Goal: Register for event/course

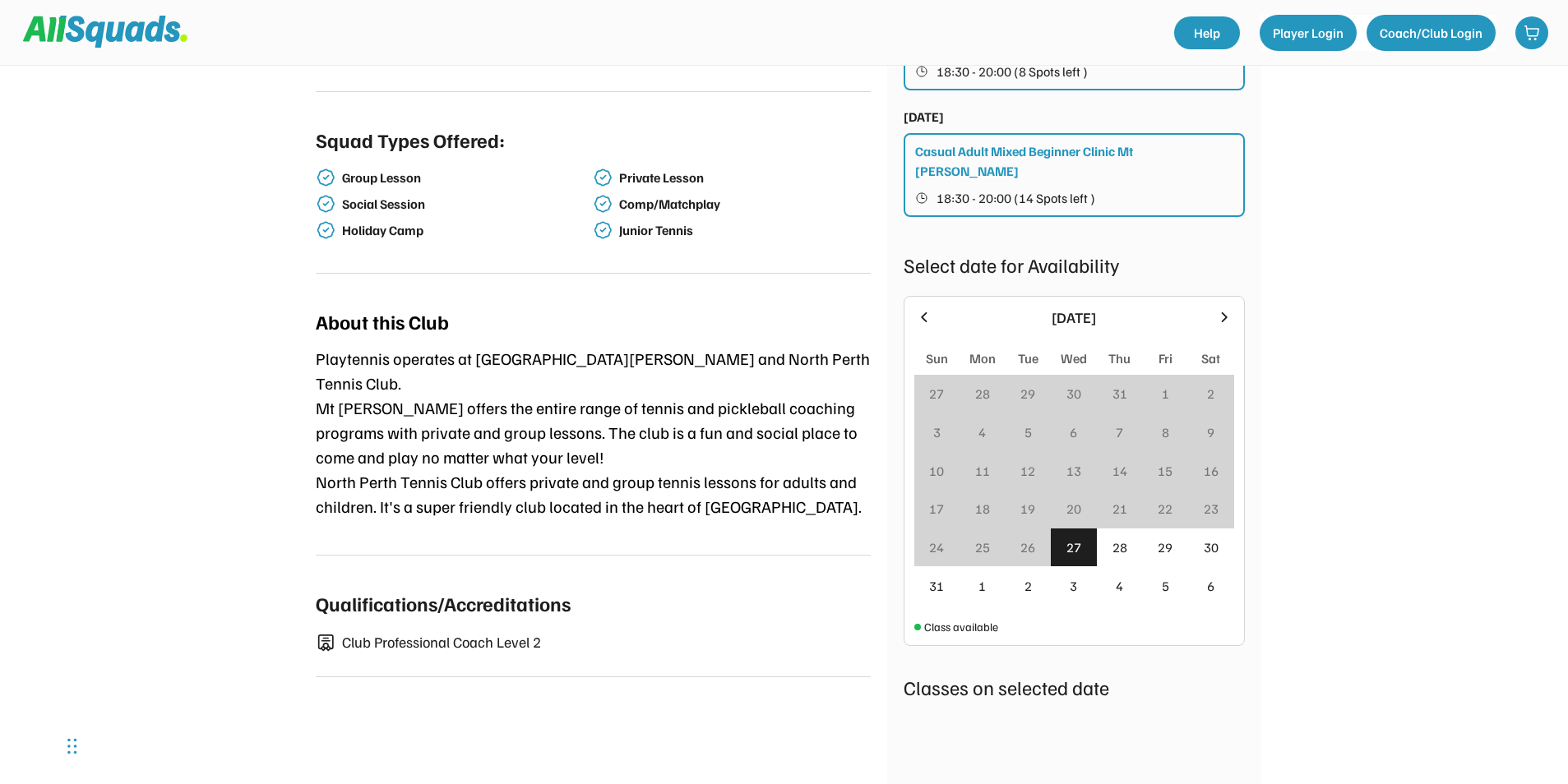
scroll to position [493, 0]
click at [1224, 316] on icon at bounding box center [1225, 319] width 18 height 18
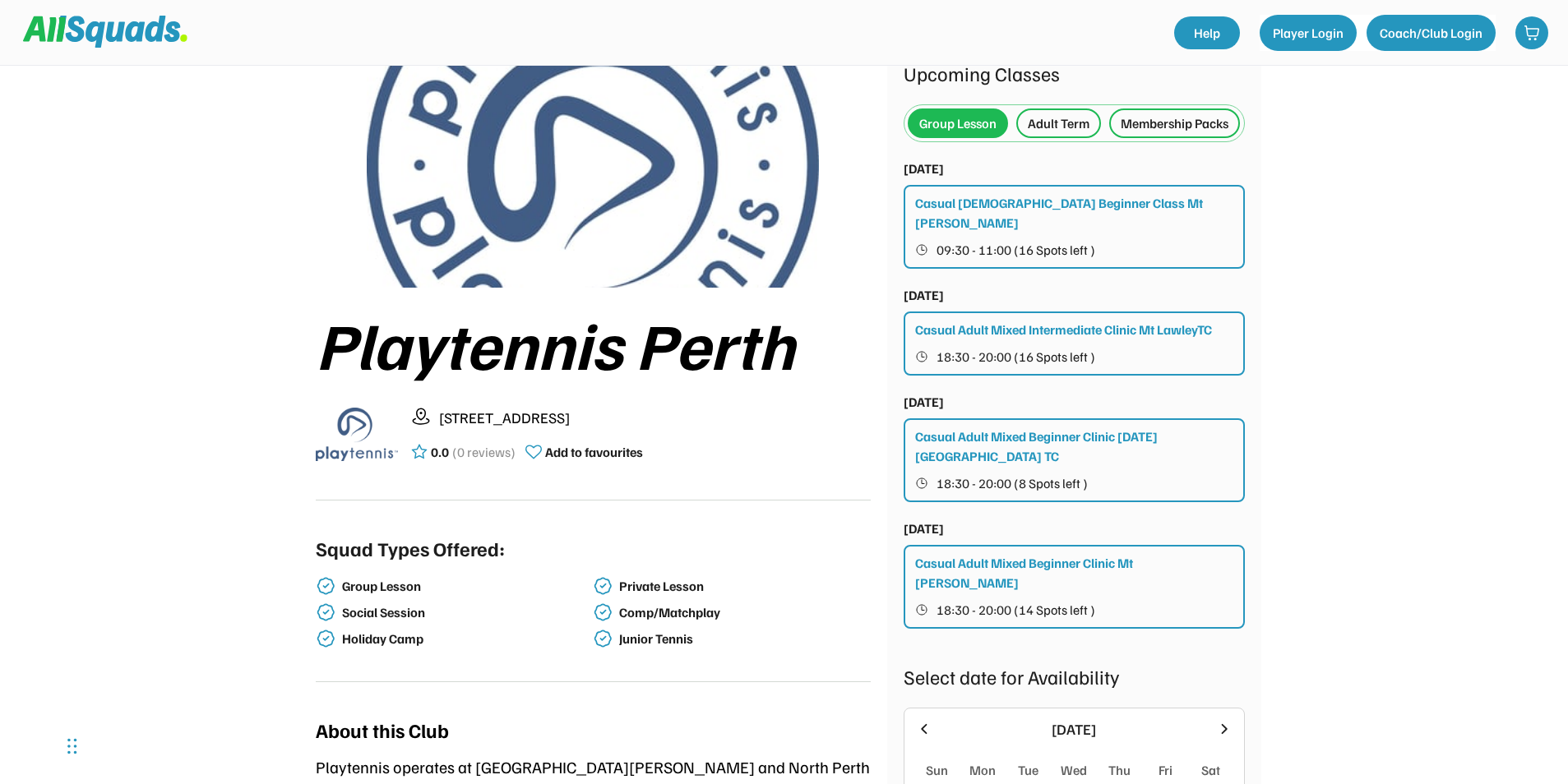
scroll to position [82, 0]
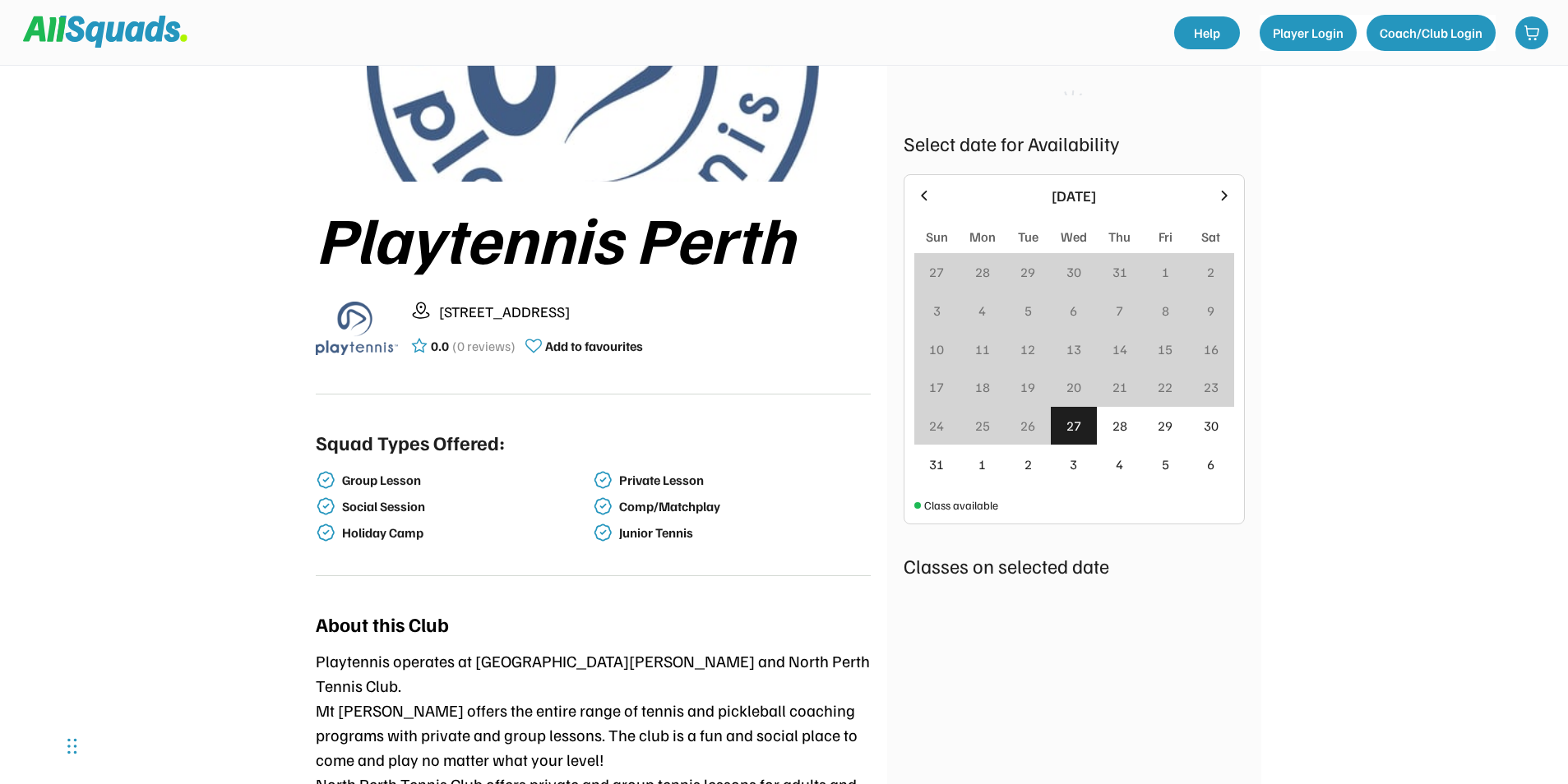
scroll to position [246, 0]
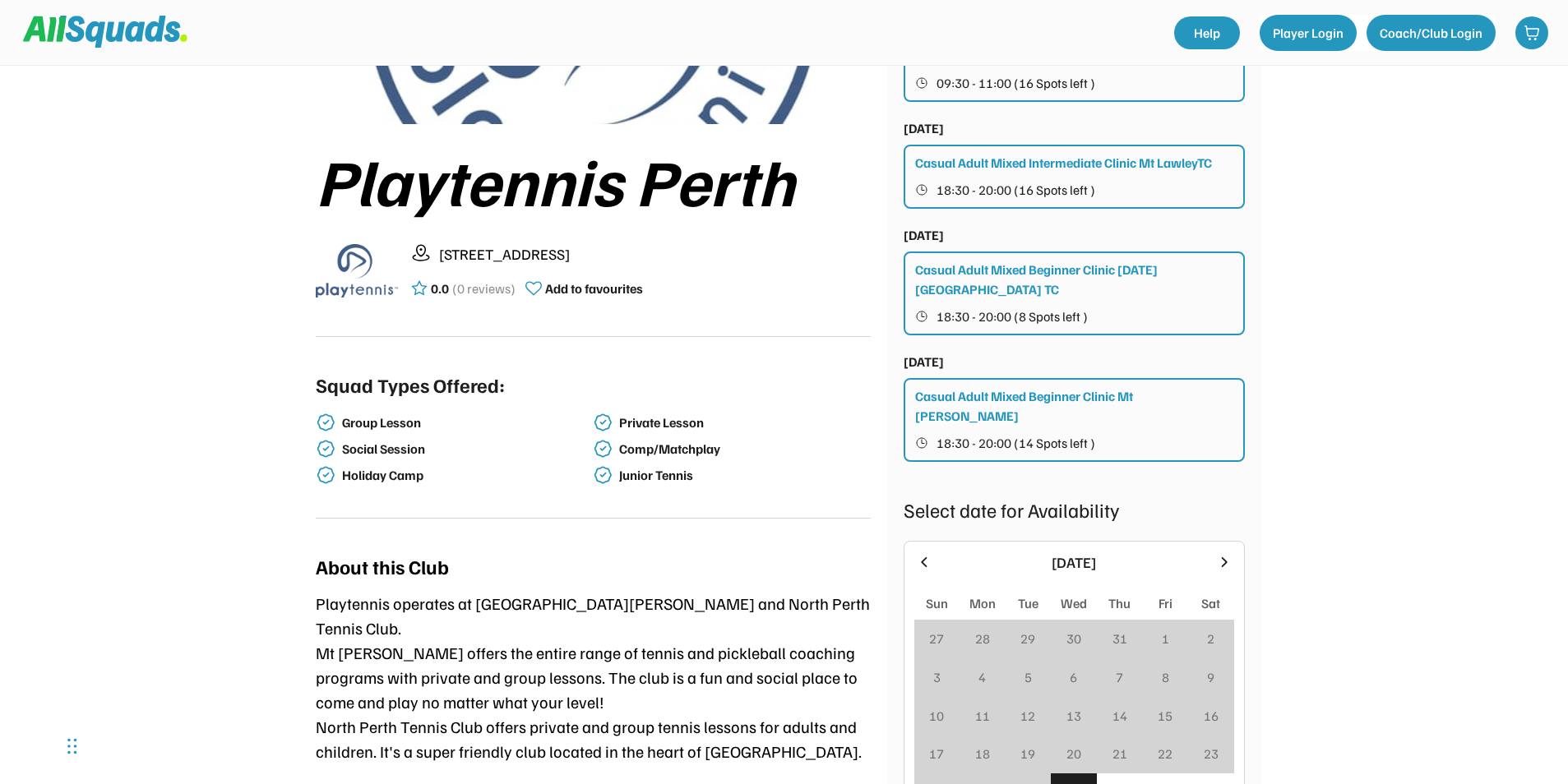
click at [1222, 132] on div "Upcoming Classes [DATE] Casual [DEMOGRAPHIC_DATA] Beginner Class Mt [PERSON_NAM…" at bounding box center [1074, 527] width 342 height 1263
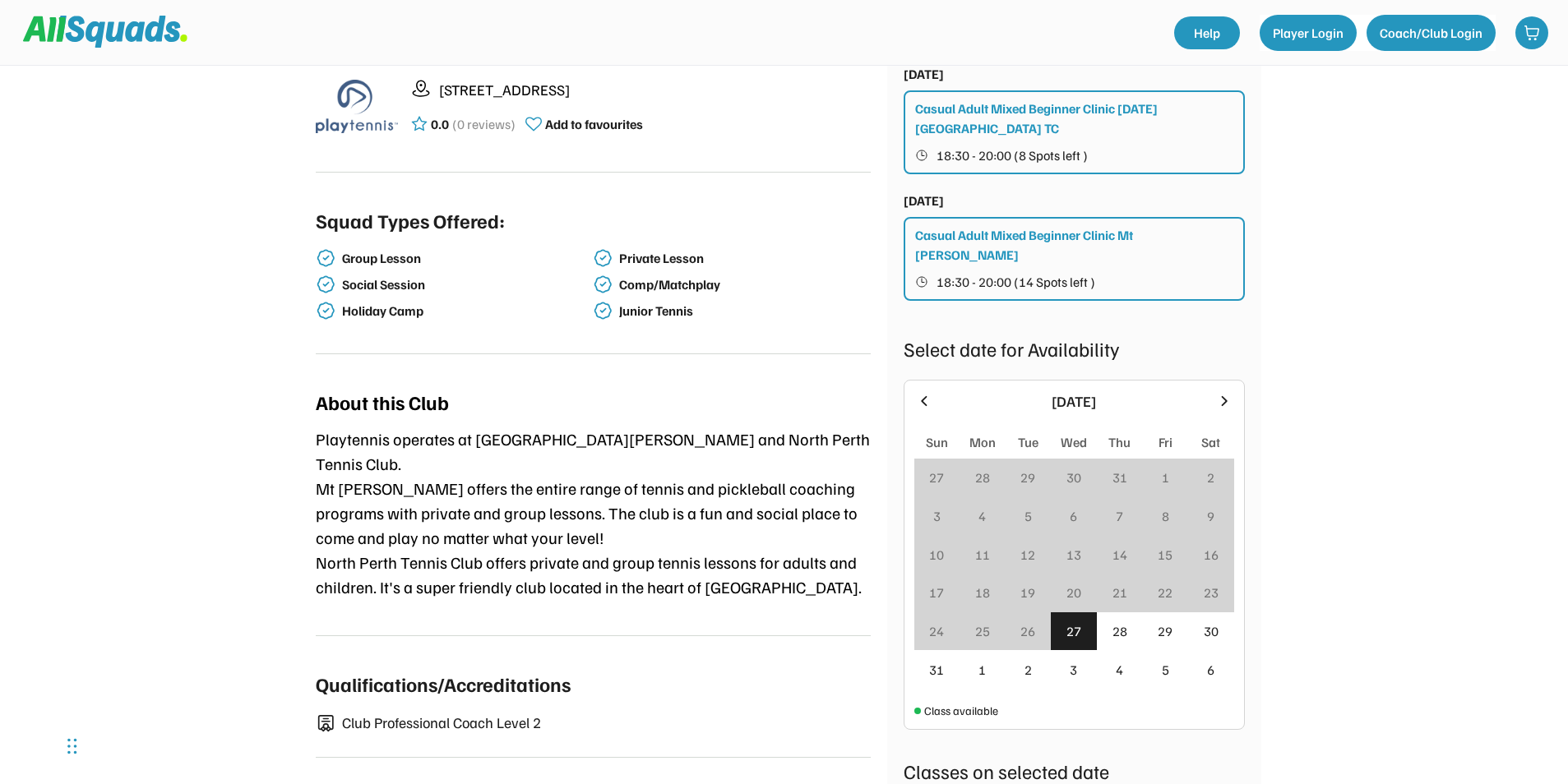
scroll to position [575, 0]
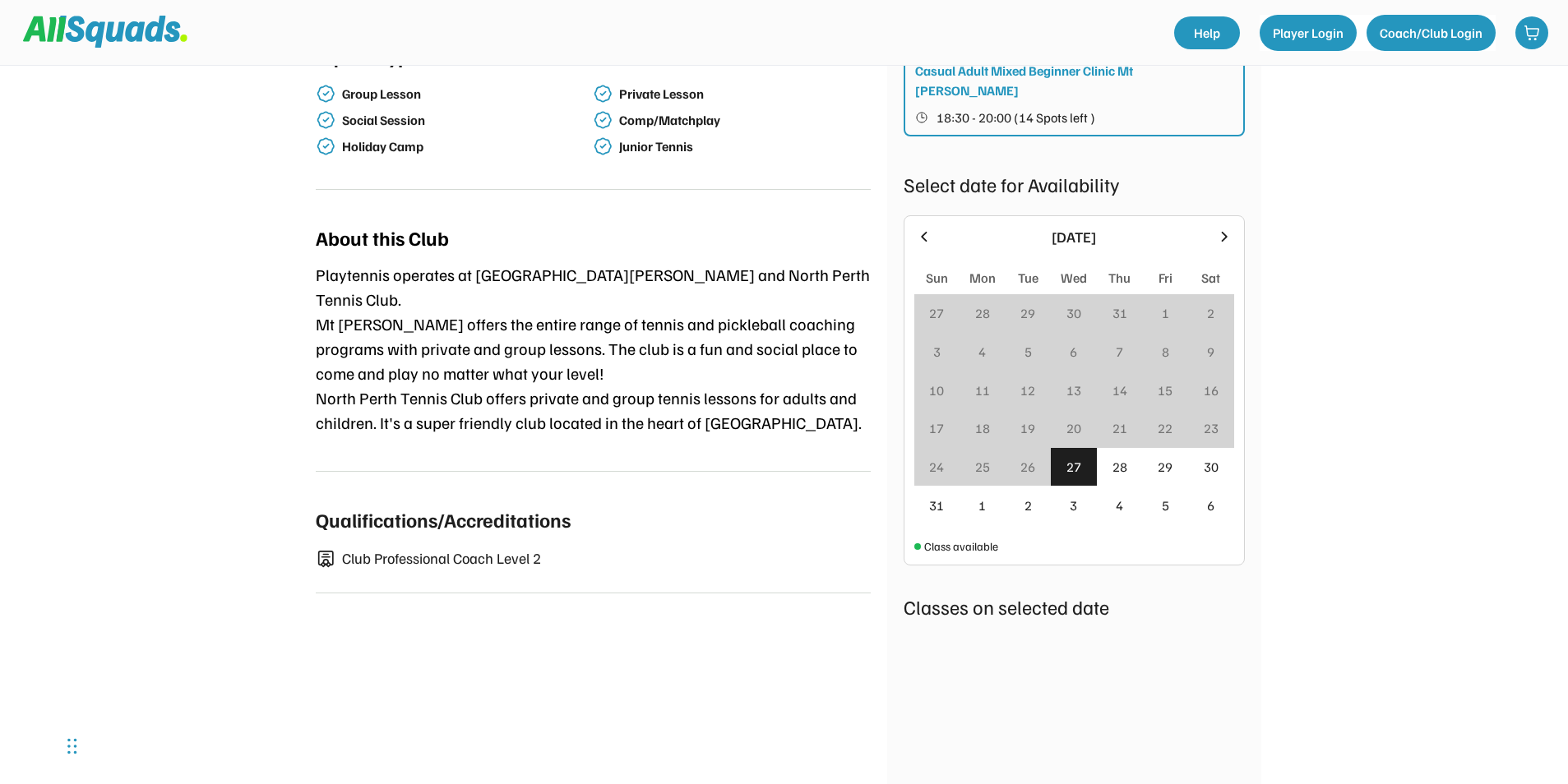
click at [1222, 236] on icon at bounding box center [1225, 237] width 18 height 18
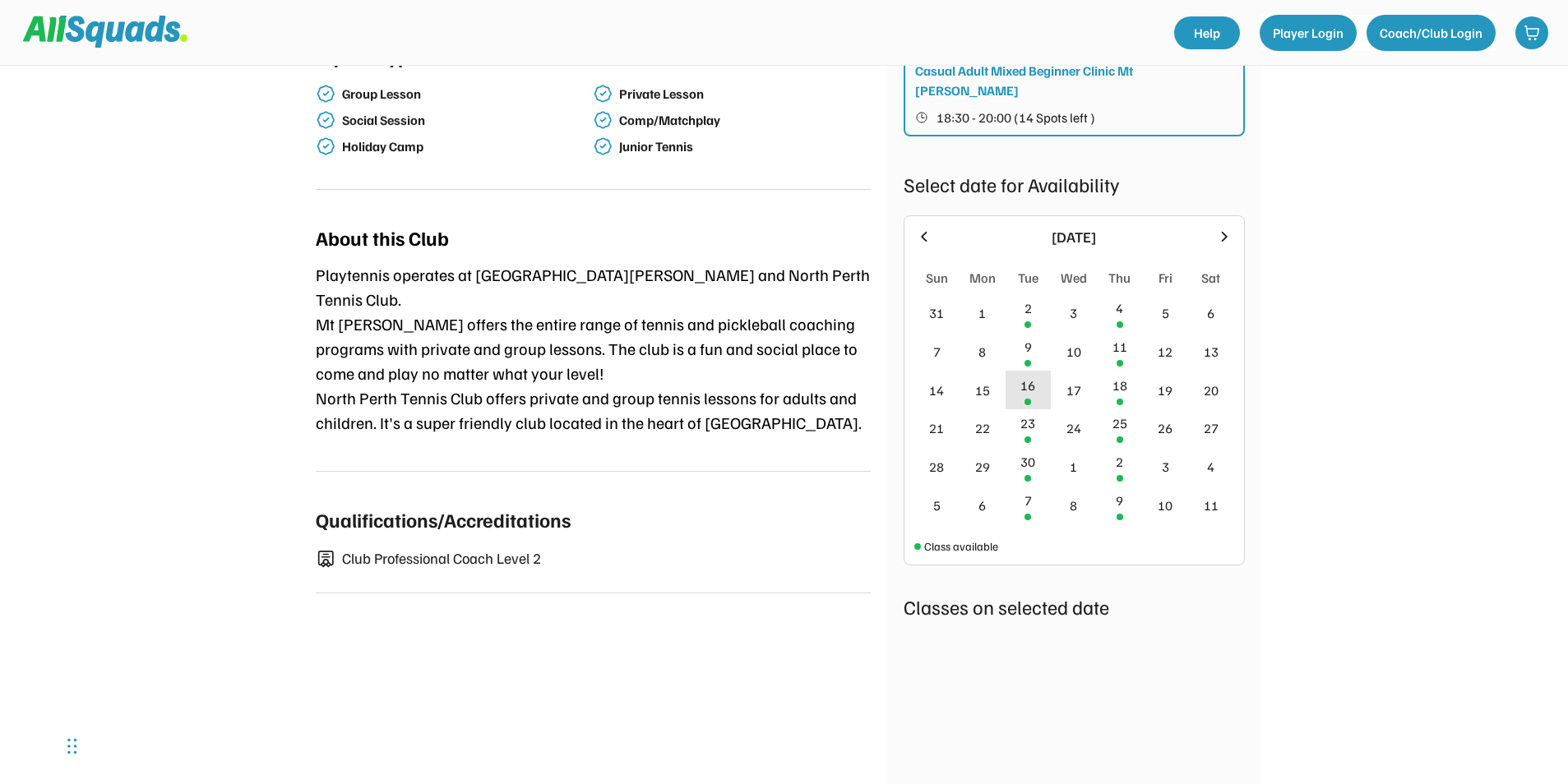
click at [1024, 389] on div "16" at bounding box center [1028, 386] width 15 height 20
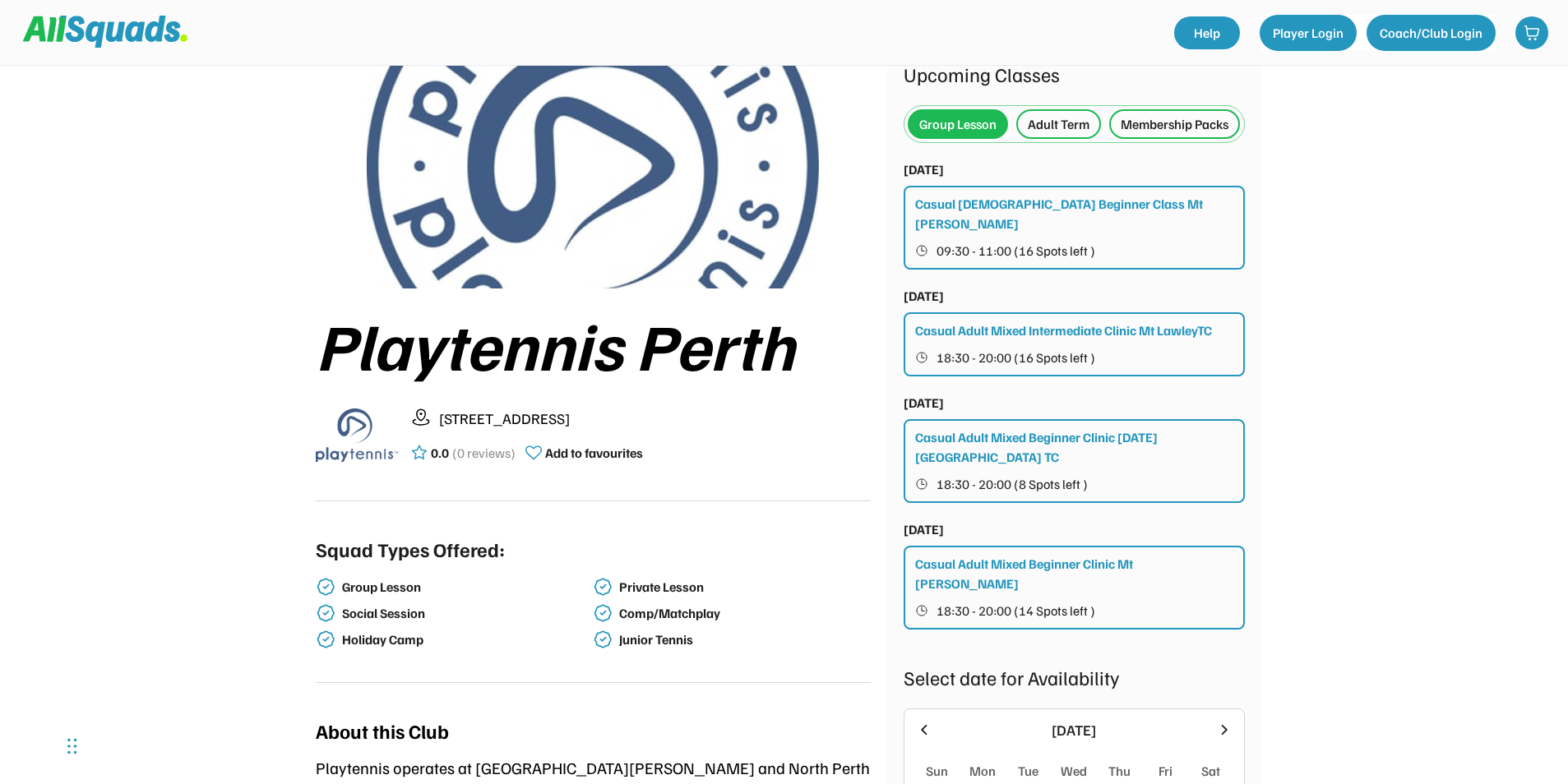
scroll to position [246, 0]
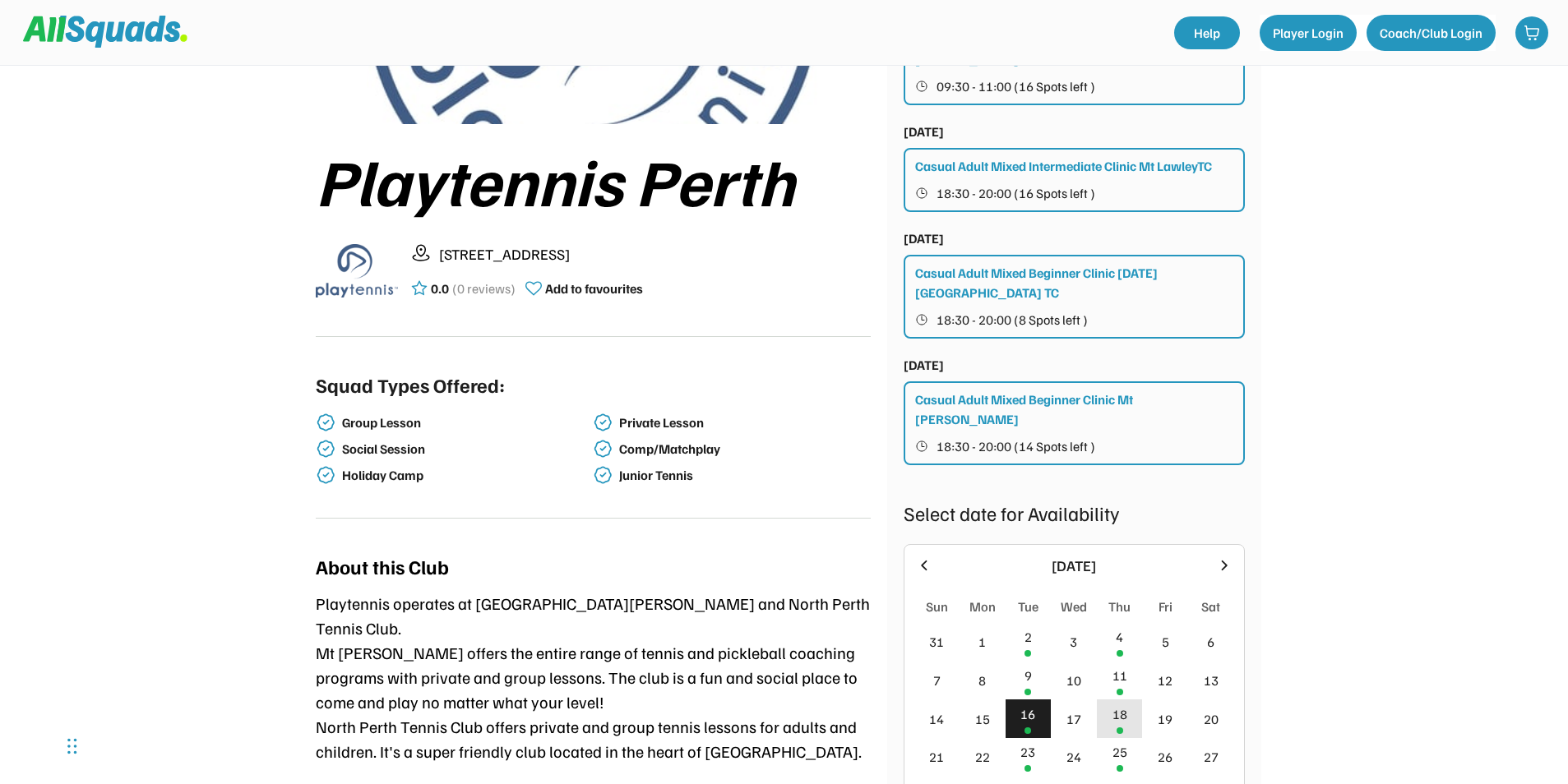
click at [1119, 711] on div "18" at bounding box center [1120, 715] width 15 height 20
